Goal: Navigation & Orientation: Go to known website

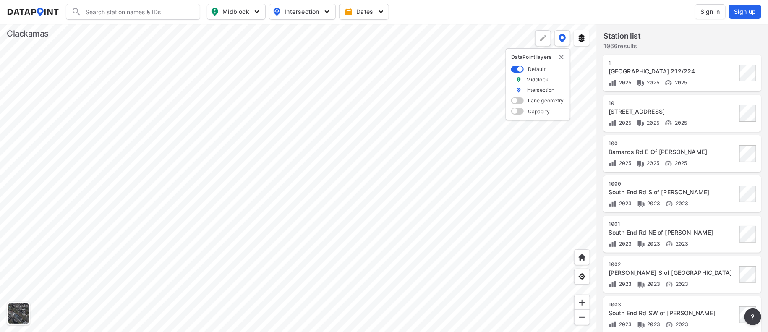
click at [709, 12] on span "Sign in" at bounding box center [711, 12] width 20 height 8
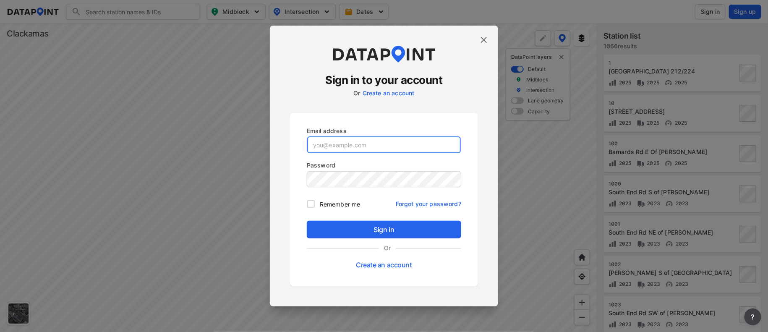
type input "[PERSON_NAME][EMAIL_ADDRESS][DOMAIN_NAME]"
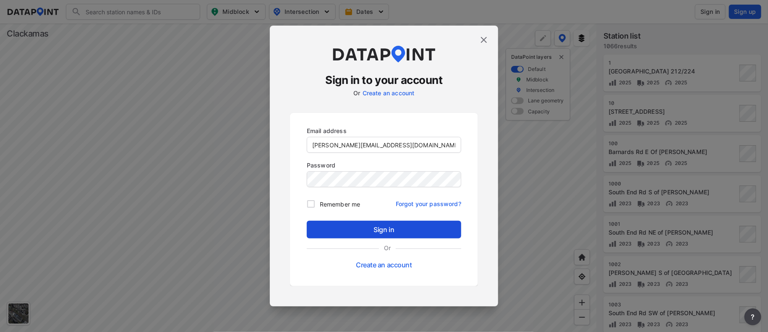
click at [378, 229] on span "Sign in" at bounding box center [384, 230] width 141 height 10
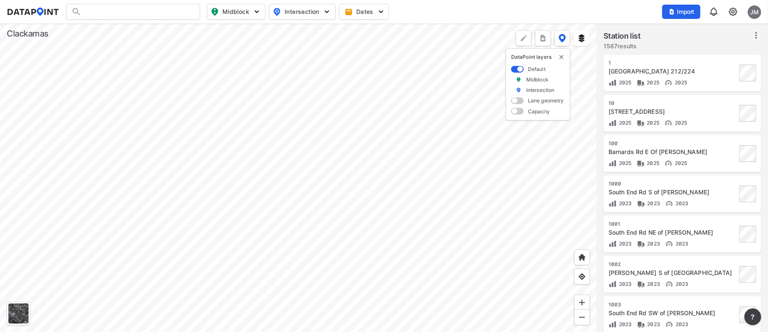
click at [537, 325] on div at bounding box center [298, 178] width 597 height 309
click at [296, 239] on div at bounding box center [298, 178] width 597 height 309
click at [282, 271] on div at bounding box center [298, 178] width 597 height 309
click at [295, 277] on div at bounding box center [298, 178] width 597 height 309
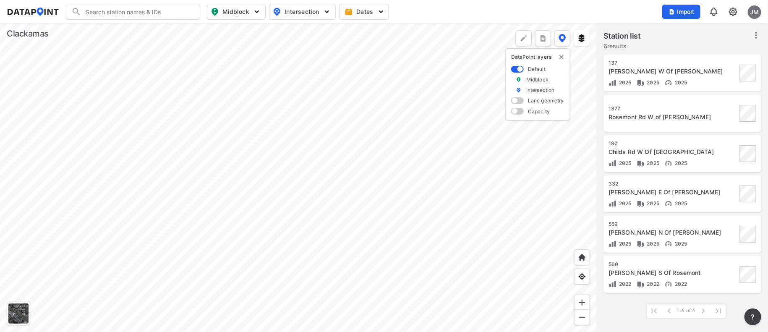
click at [193, 289] on div at bounding box center [298, 178] width 597 height 309
